Goal: Information Seeking & Learning: Learn about a topic

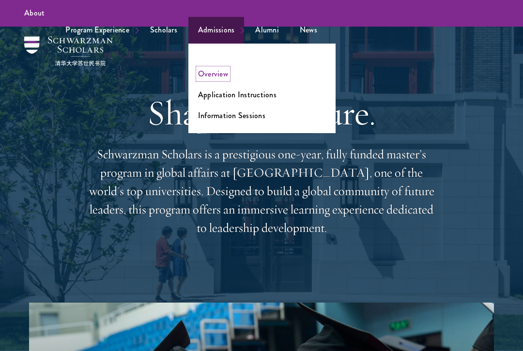
click at [211, 75] on link "Overview" at bounding box center [213, 73] width 30 height 11
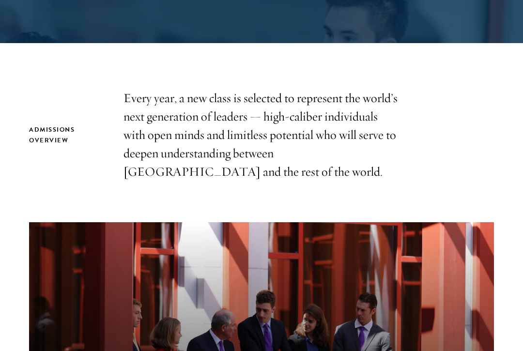
scroll to position [294, 0]
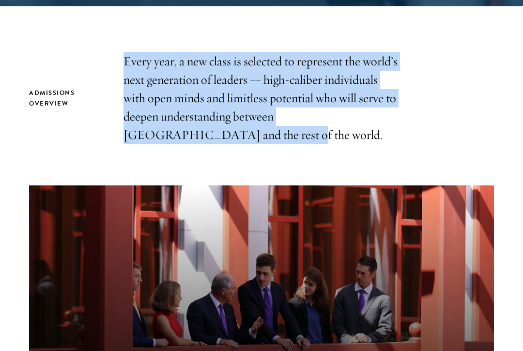
drag, startPoint x: 118, startPoint y: 62, endPoint x: 305, endPoint y: 142, distance: 203.4
click at [305, 142] on div "Admissions Overview Every year, a new class is selected to represent the world’…" at bounding box center [261, 98] width 465 height 92
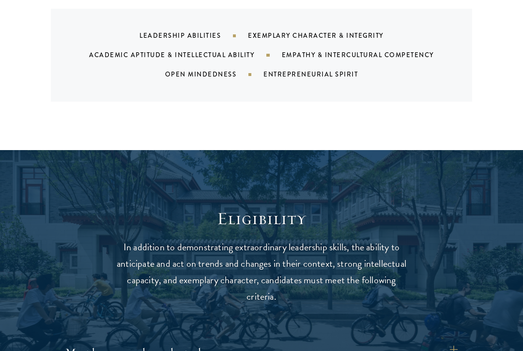
scroll to position [1018, 0]
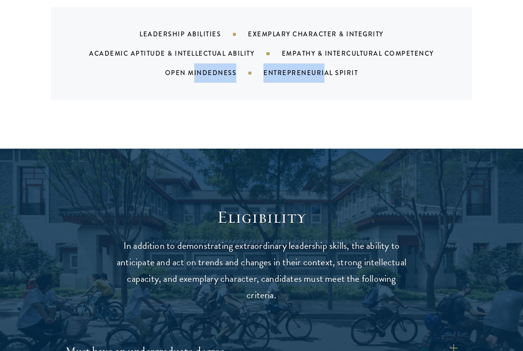
drag, startPoint x: 194, startPoint y: 72, endPoint x: 325, endPoint y: 77, distance: 131.4
click at [325, 77] on div "Leadership Abilities Exemplary Character & Integrity Academic Aptitude & Intell…" at bounding box center [274, 54] width 398 height 58
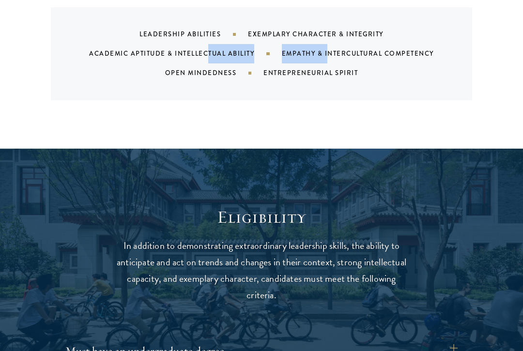
drag, startPoint x: 218, startPoint y: 55, endPoint x: 326, endPoint y: 62, distance: 108.8
click at [326, 62] on div "Leadership Abilities Exemplary Character & Integrity Academic Aptitude & Intell…" at bounding box center [274, 54] width 398 height 58
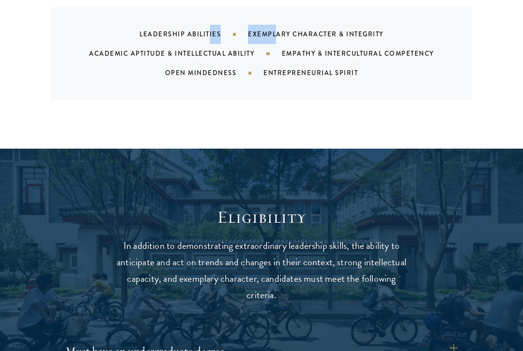
drag, startPoint x: 208, startPoint y: 31, endPoint x: 278, endPoint y: 37, distance: 69.5
click at [278, 37] on div "Leadership Abilities Exemplary Character & Integrity Academic Aptitude & Intell…" at bounding box center [274, 54] width 398 height 58
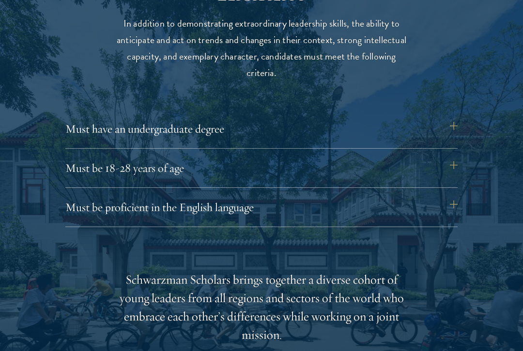
scroll to position [1324, 0]
